Goal: Transaction & Acquisition: Book appointment/travel/reservation

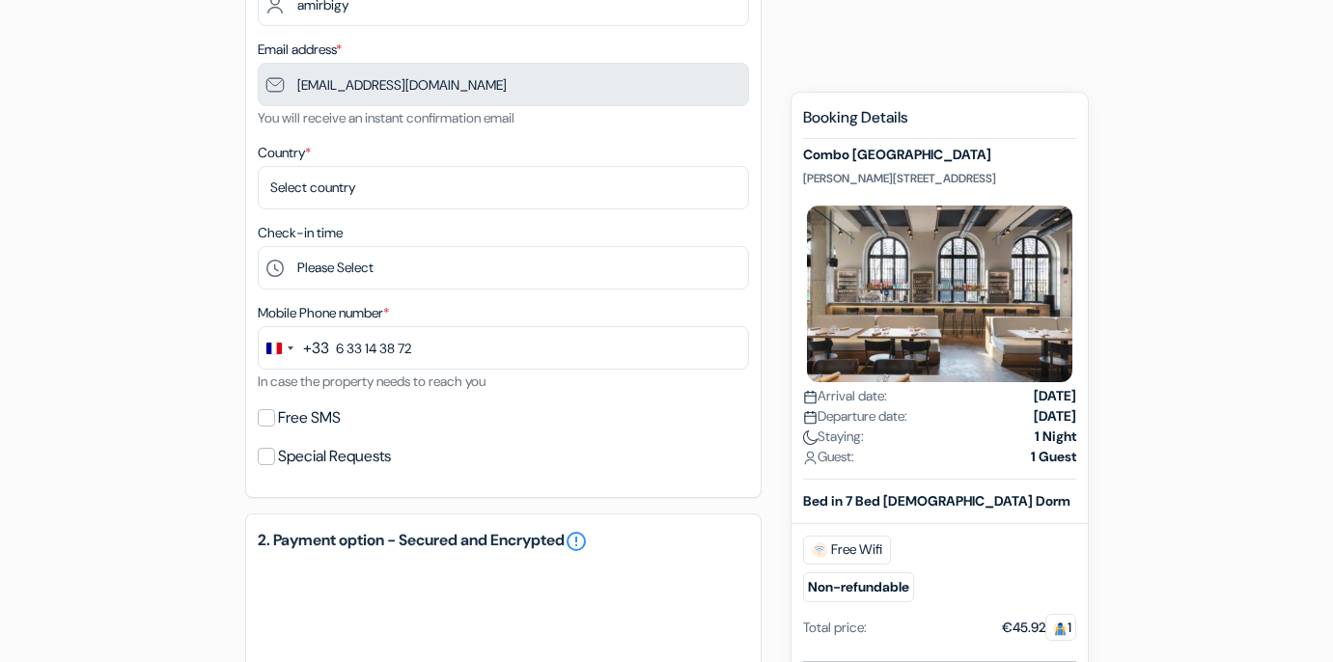
scroll to position [625, 0]
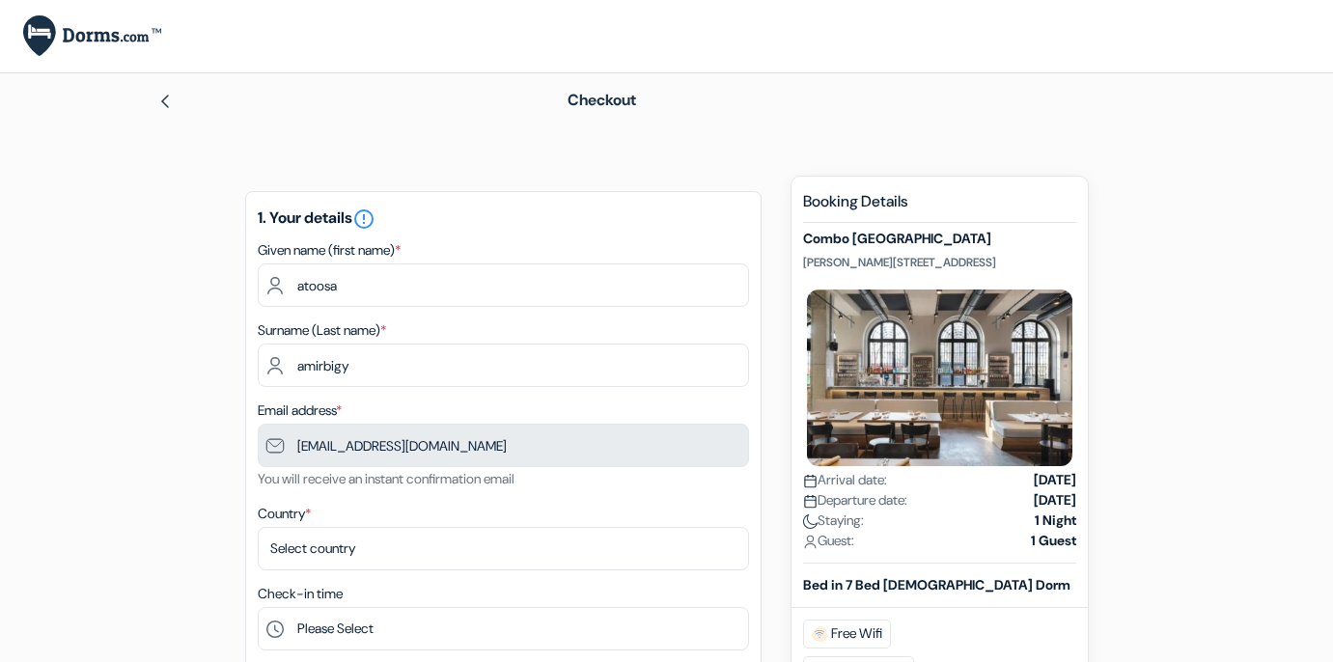
click at [114, 36] on img at bounding box center [92, 36] width 138 height 42
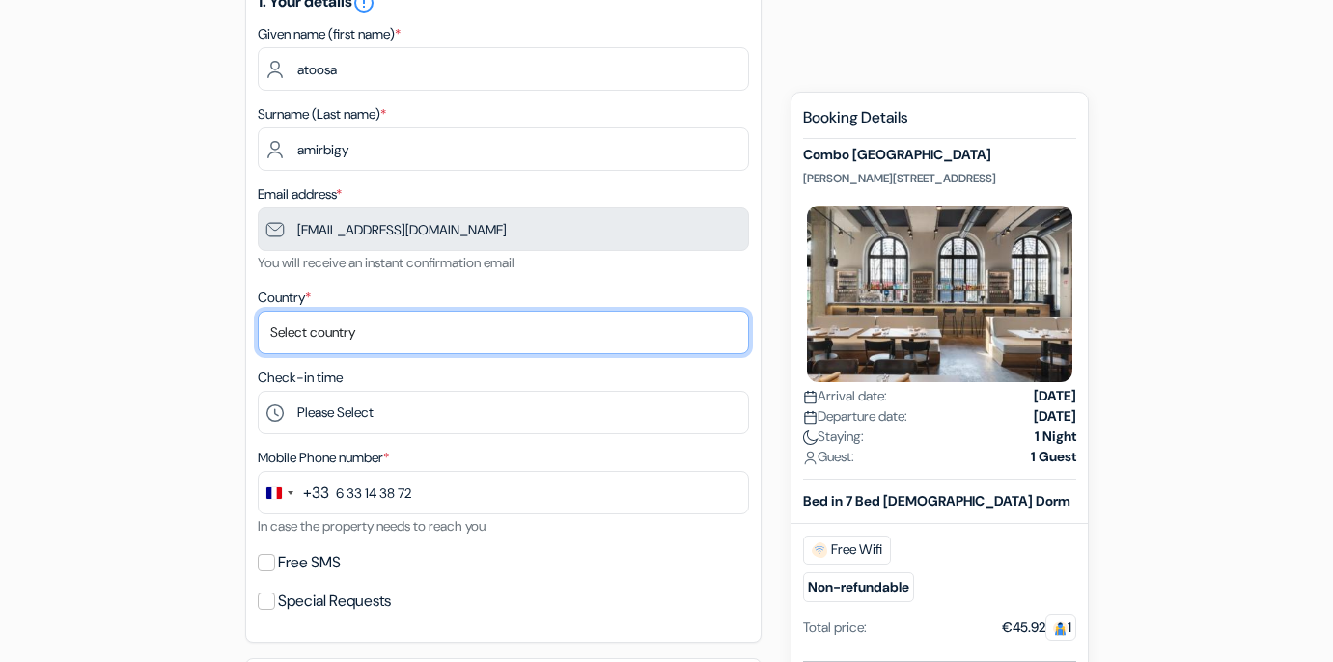
click at [624, 325] on select "Select country Abkhazia Afghanistan Albania Algeria American Samoa Andorra Ango…" at bounding box center [503, 332] width 491 height 43
select select "67"
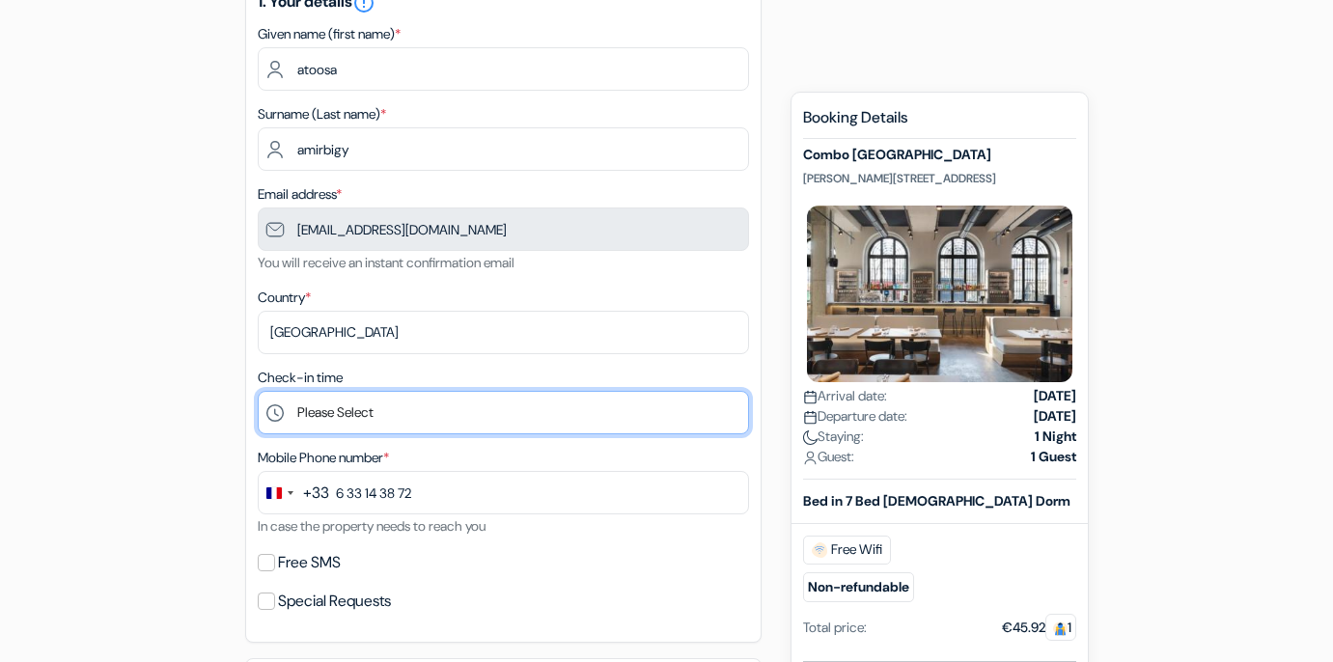
select select "7"
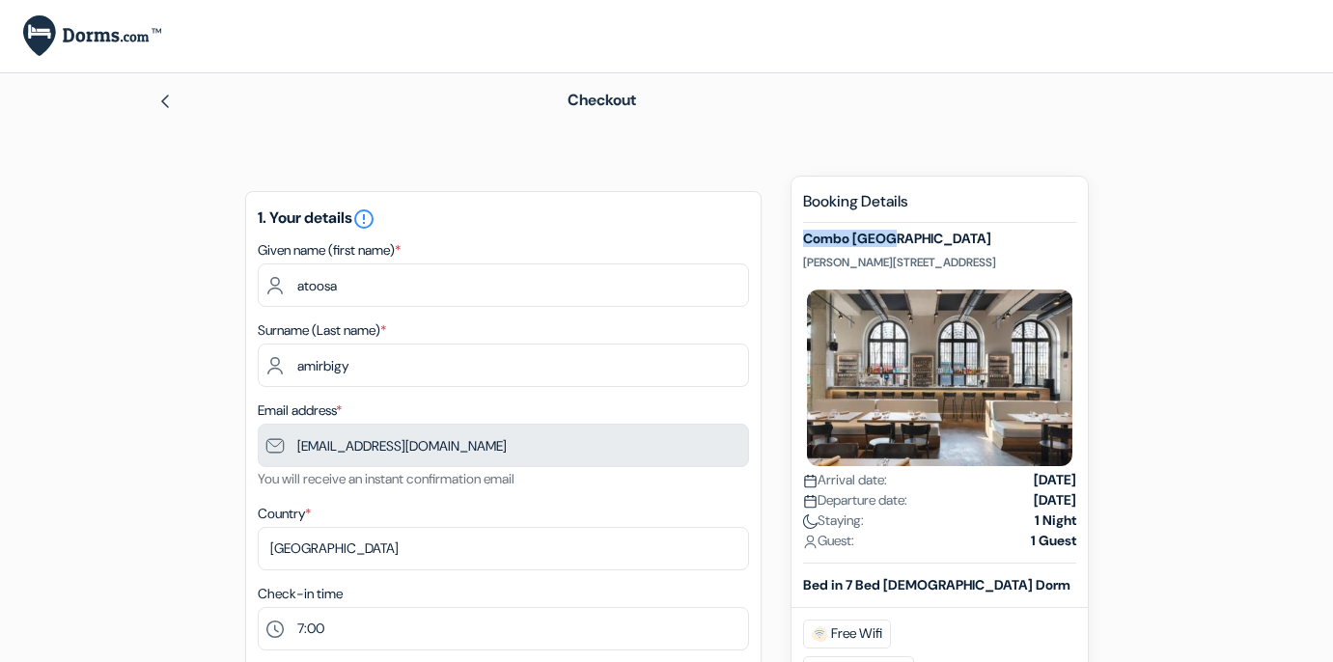
drag, startPoint x: 913, startPoint y: 231, endPoint x: 803, endPoint y: 232, distance: 110.0
click at [803, 232] on h5 "Combo [GEOGRAPHIC_DATA]" at bounding box center [939, 239] width 273 height 16
copy h5 "Combo [GEOGRAPHIC_DATA]"
click at [173, 103] on img at bounding box center [164, 101] width 15 height 15
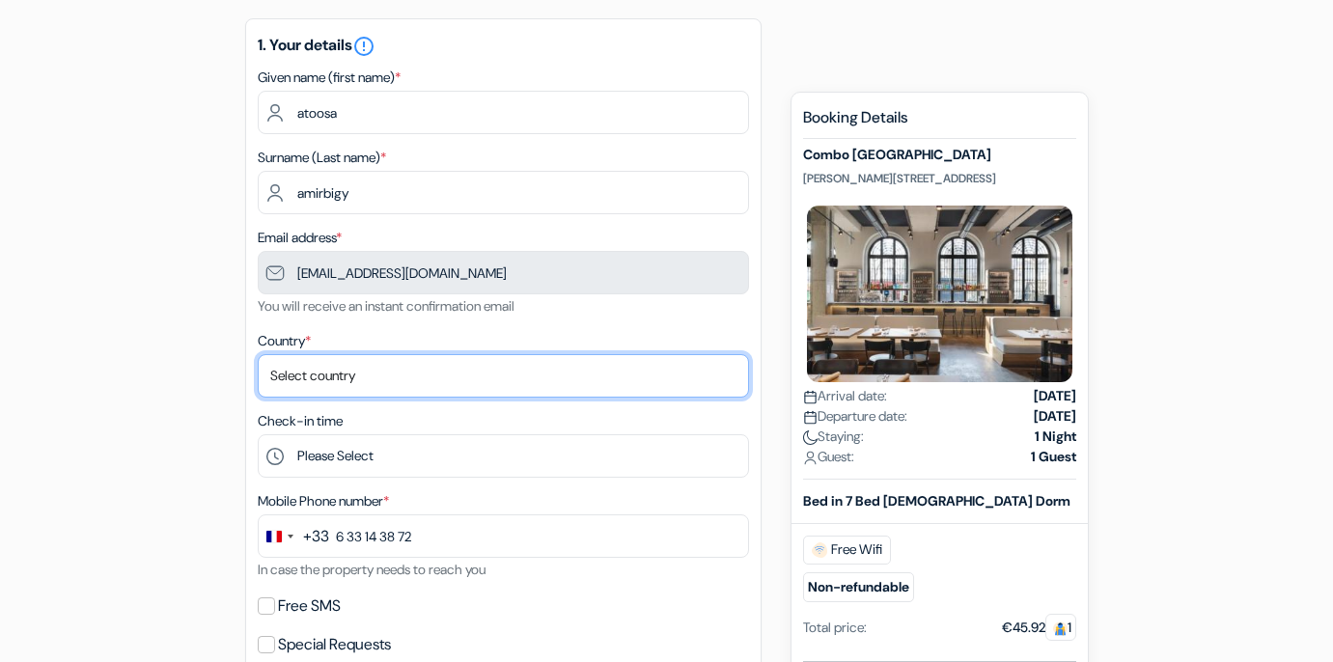
click at [562, 373] on select "Select country [GEOGRAPHIC_DATA] [GEOGRAPHIC_DATA] [GEOGRAPHIC_DATA] [GEOGRAPHI…" at bounding box center [503, 375] width 491 height 43
select select "67"
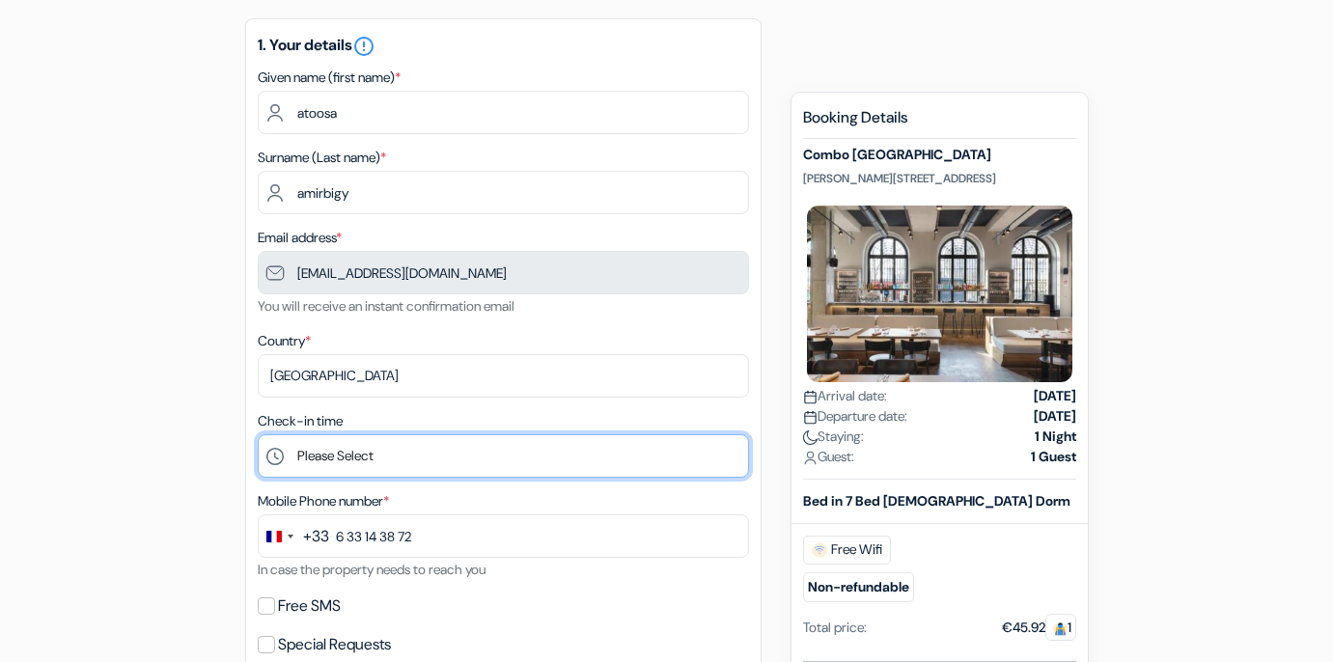
select select "7"
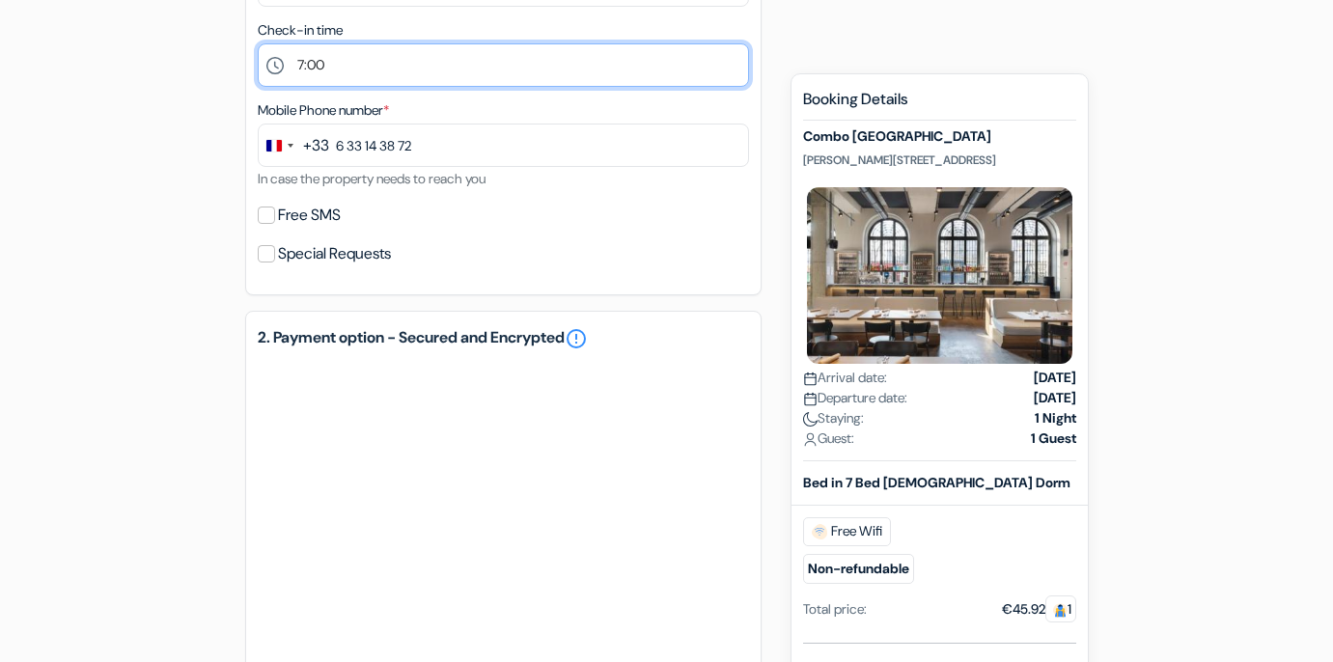
scroll to position [587, 0]
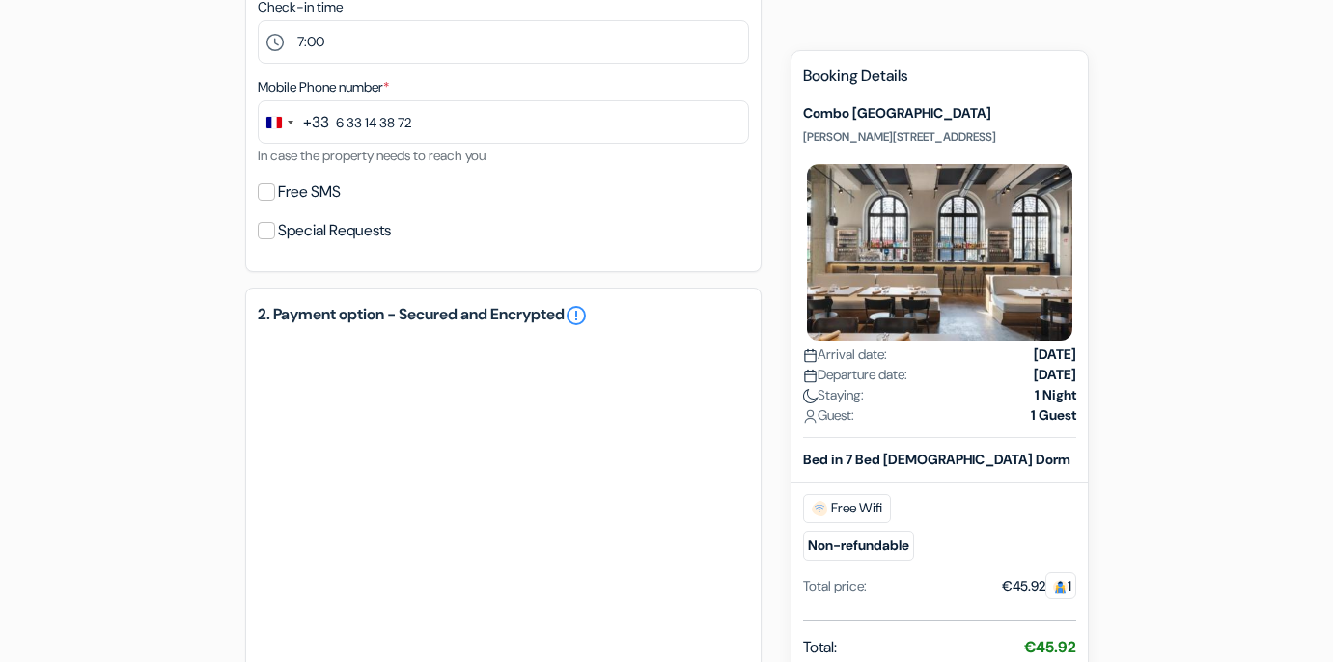
click at [330, 235] on label "Special Requests" at bounding box center [334, 230] width 113 height 27
click at [275, 235] on input "Special Requests" at bounding box center [266, 230] width 17 height 17
checkbox input "true"
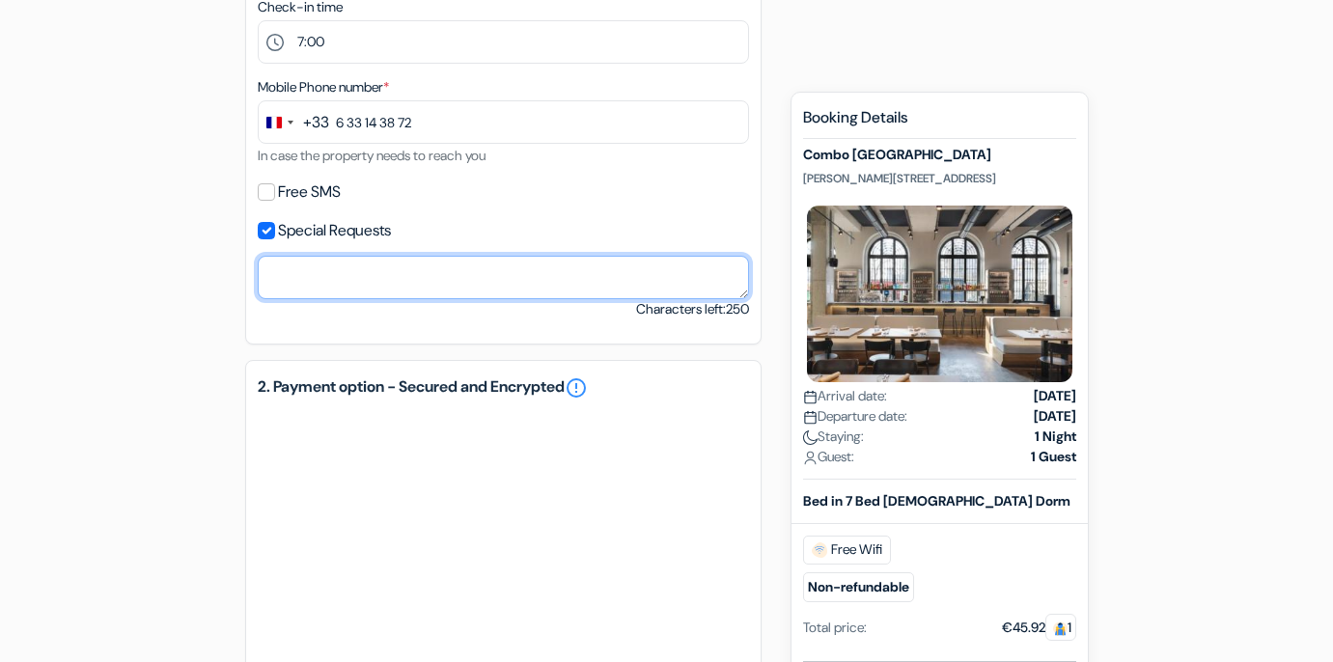
click at [355, 278] on textarea at bounding box center [503, 277] width 491 height 43
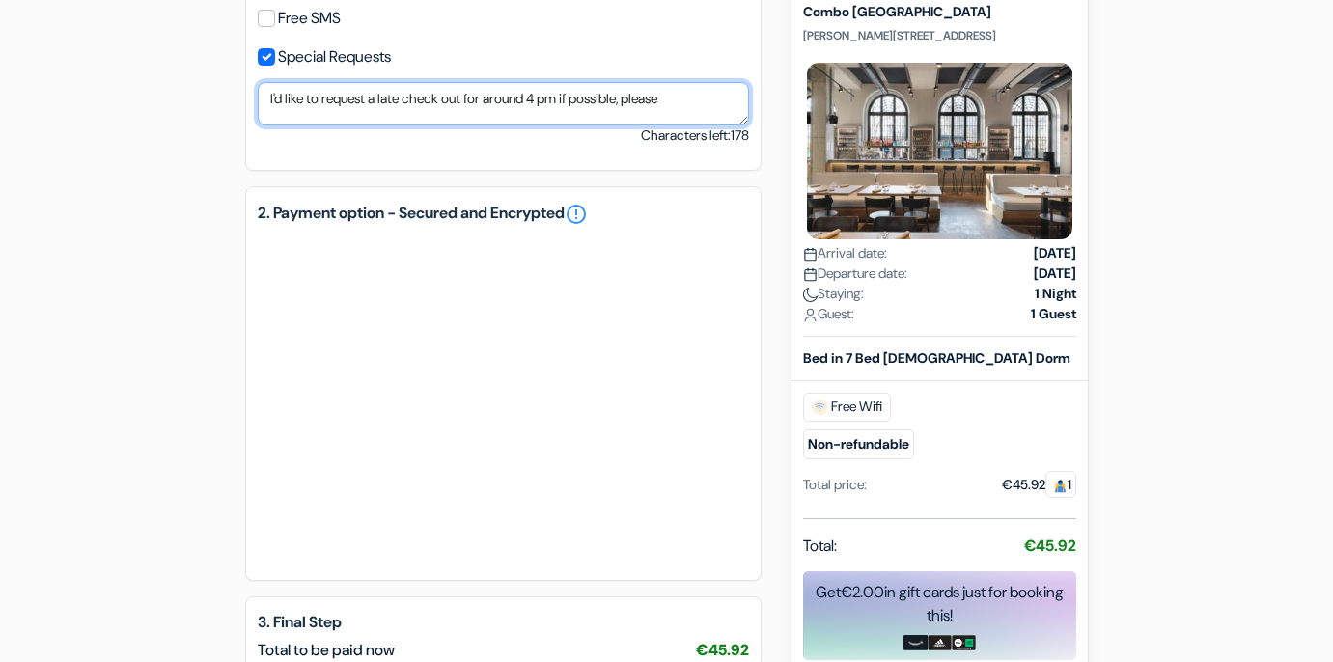
scroll to position [765, 0]
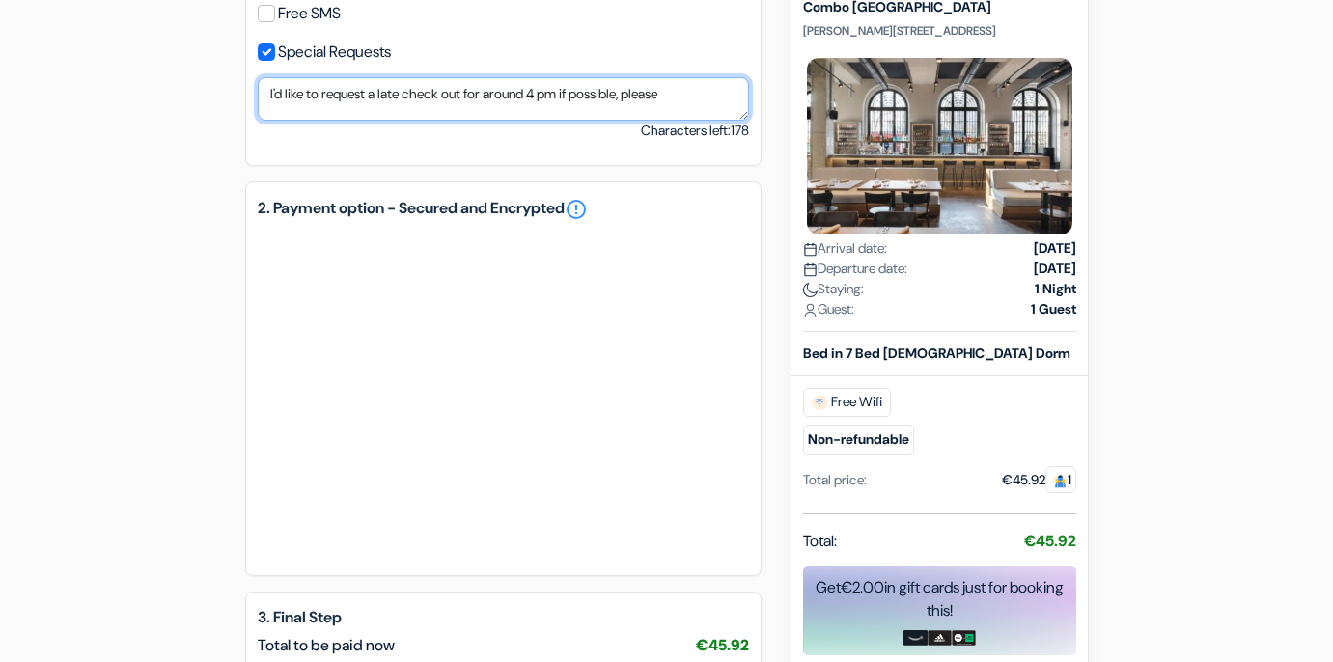
type textarea "I'd like to request a late check out for around 4 pm if possible, please"
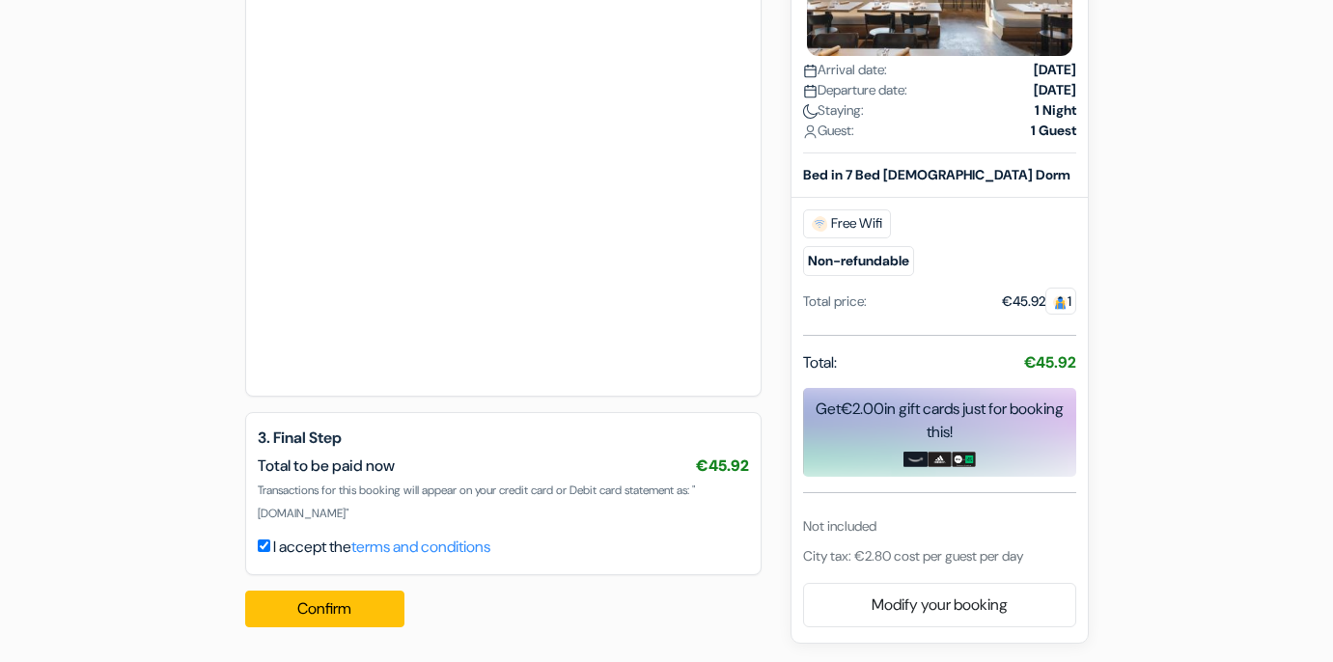
scroll to position [1302, 0]
click at [372, 611] on button "Confirm Loading..." at bounding box center [325, 609] width 160 height 37
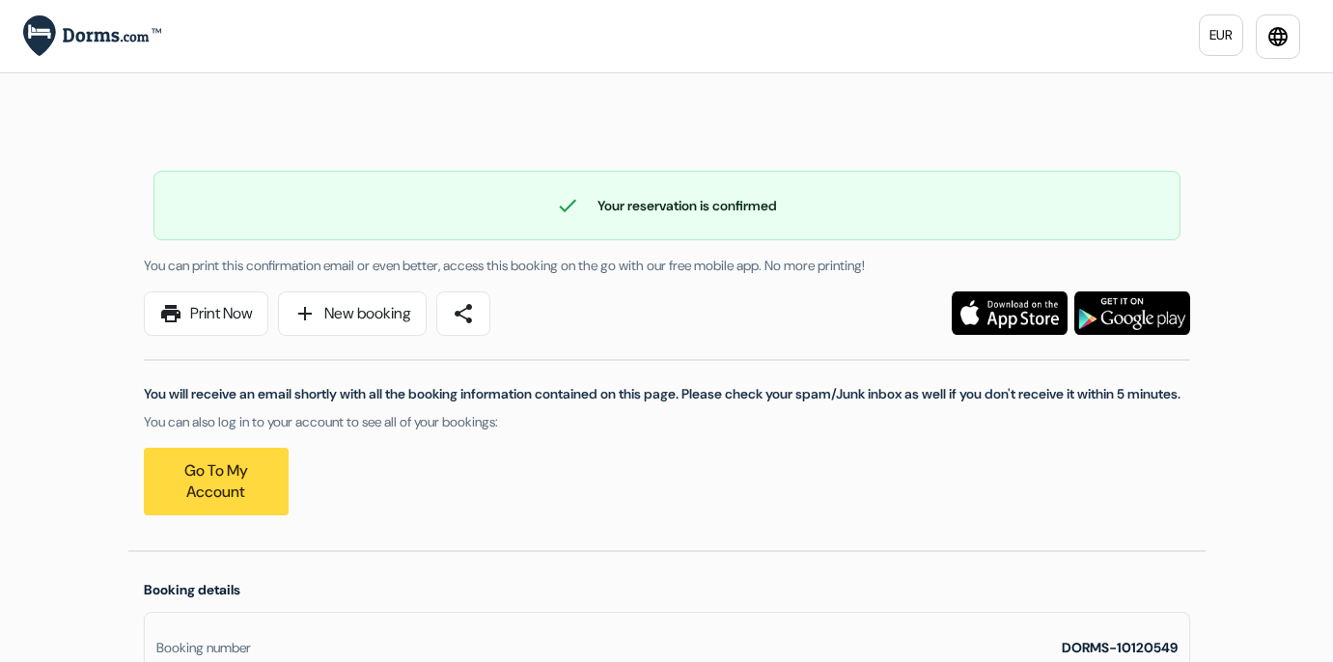
click at [178, 319] on span "print" at bounding box center [170, 313] width 23 height 23
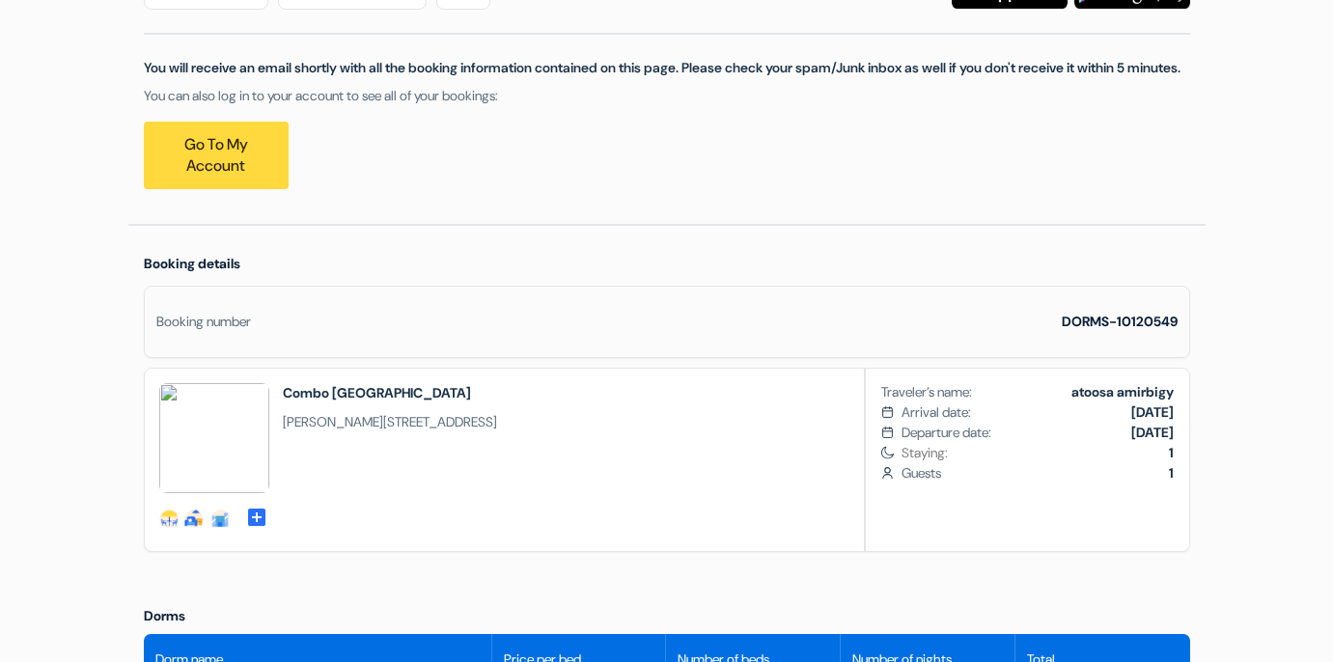
scroll to position [518, 0]
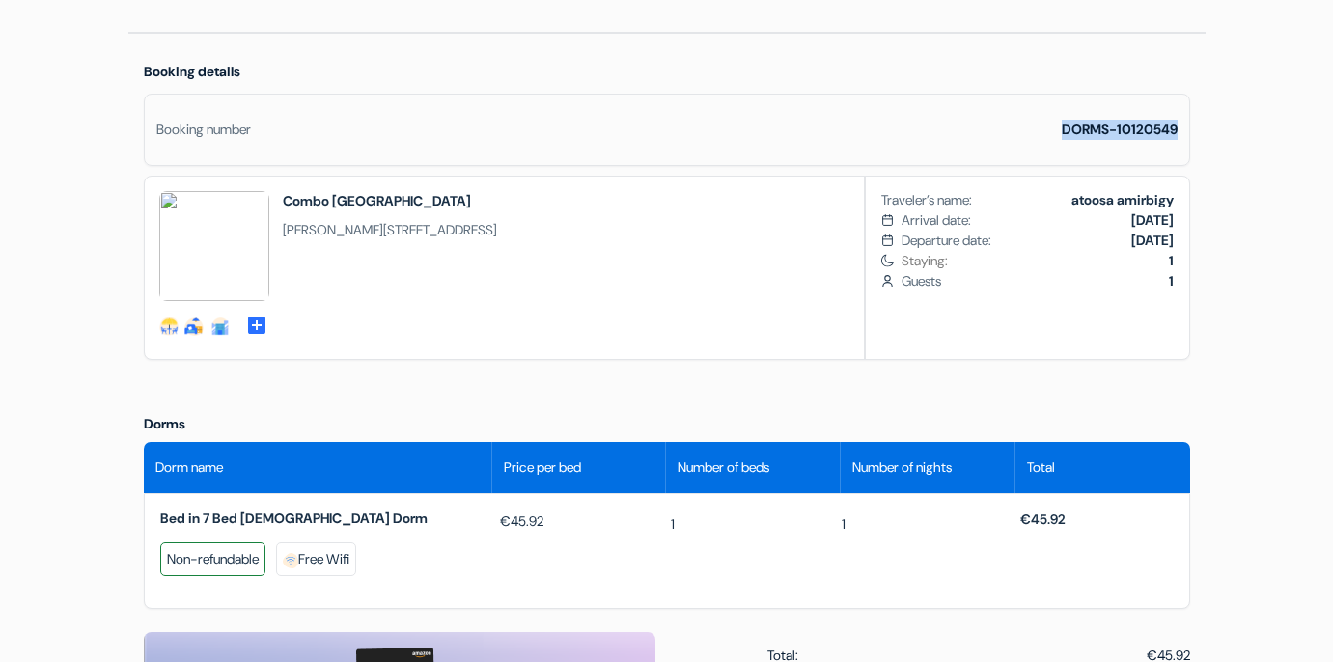
drag, startPoint x: 1061, startPoint y: 148, endPoint x: 1196, endPoint y: 148, distance: 135.1
click at [1196, 148] on div "Booking details Booking number DORMS-10120549 social-fun social-fun food" at bounding box center [666, 216] width 1077 height 365
copy strong "DORMS-10120549"
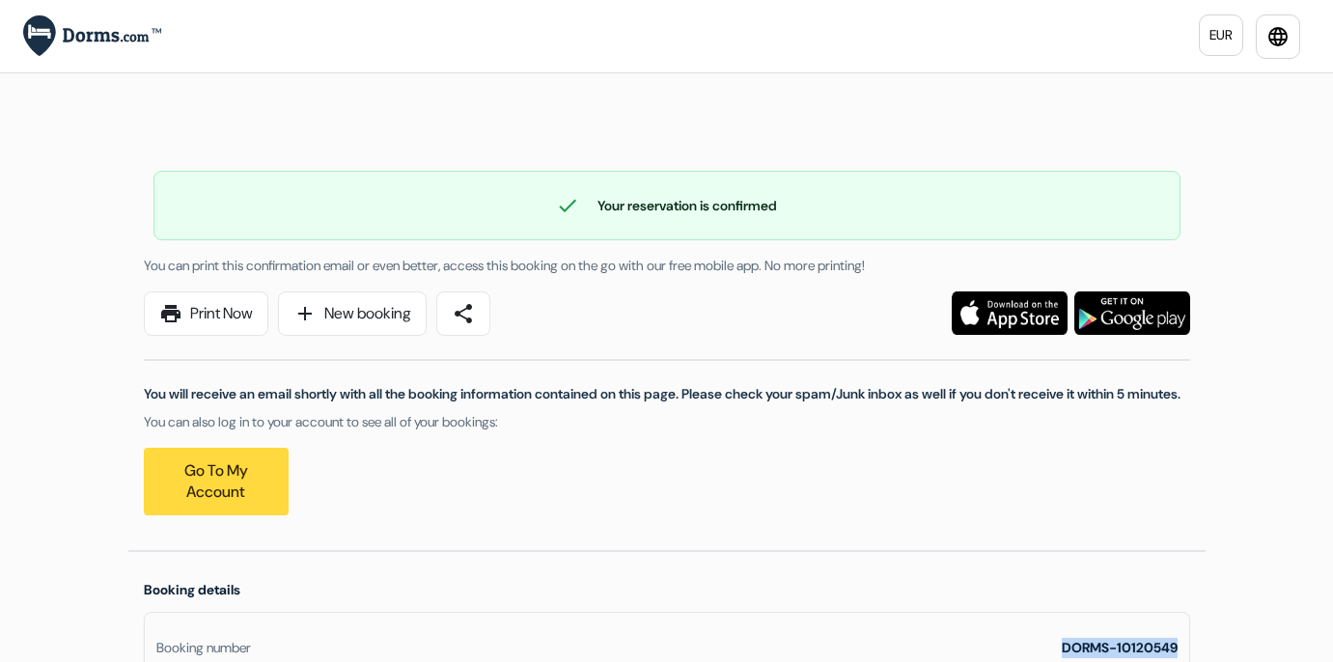
scroll to position [0, 0]
click at [79, 33] on img at bounding box center [92, 36] width 138 height 42
